Goal: Find specific page/section: Find specific page/section

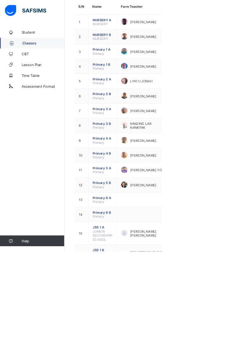
scroll to position [166, 0]
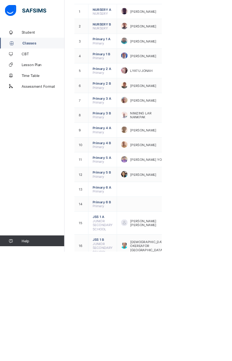
click at [0, 0] on ul "View Class" at bounding box center [0, 0] width 0 height 0
click at [0, 0] on div "View Class" at bounding box center [0, 0] width 0 height 0
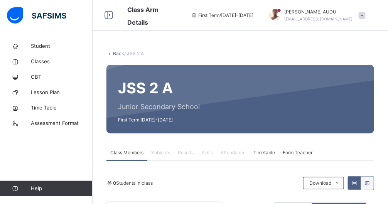
click at [232, 156] on span "Attendance" at bounding box center [233, 152] width 25 height 7
click at [39, 62] on span "Classes" at bounding box center [62, 62] width 62 height 8
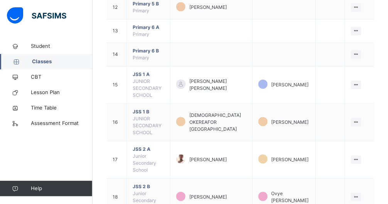
scroll to position [368, 0]
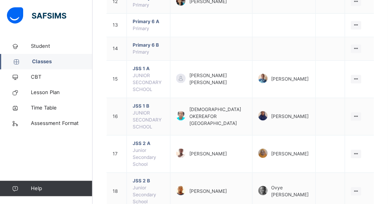
click at [0, 0] on ul "View Class" at bounding box center [0, 0] width 0 height 0
click at [0, 0] on li "View Class" at bounding box center [0, 0] width 0 height 0
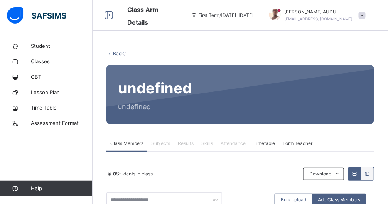
click at [41, 60] on span "Classes" at bounding box center [62, 62] width 62 height 8
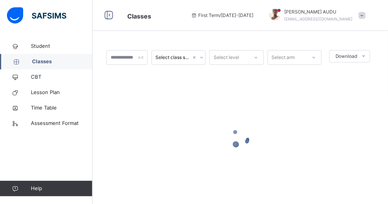
scroll to position [19, 0]
